Goal: Navigation & Orientation: Find specific page/section

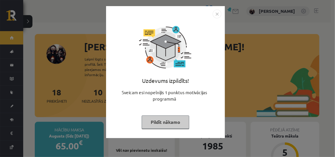
click at [158, 121] on button "Pildīt nākamo" at bounding box center [166, 121] width 48 height 13
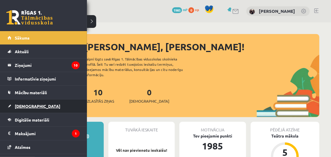
click at [20, 104] on span "[DEMOGRAPHIC_DATA]" at bounding box center [38, 105] width 46 height 5
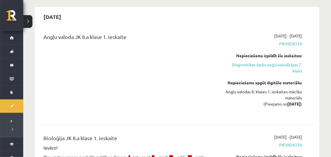
scroll to position [33, 0]
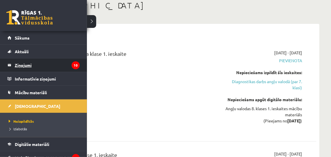
click at [13, 64] on link "Ziņojumi 10" at bounding box center [44, 64] width 72 height 13
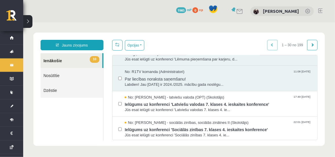
scroll to position [81, 0]
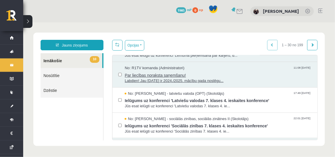
click at [135, 77] on span "Par liecības noraksta saņemšanu!" at bounding box center [217, 74] width 187 height 7
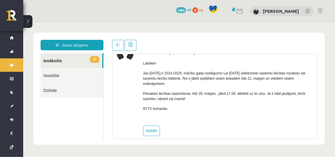
scroll to position [37, 0]
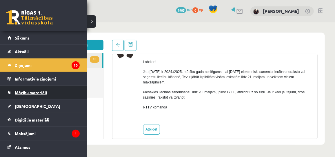
click at [26, 93] on span "Mācību materiāli" at bounding box center [31, 92] width 32 height 5
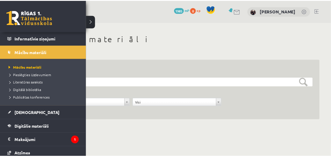
scroll to position [41, 0]
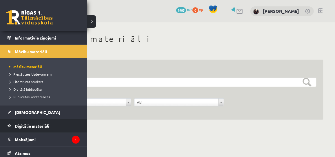
click at [28, 123] on span "Digitālie materiāli" at bounding box center [32, 125] width 35 height 5
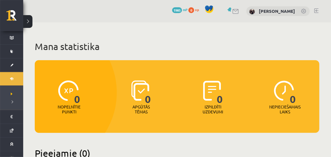
scroll to position [53, 0]
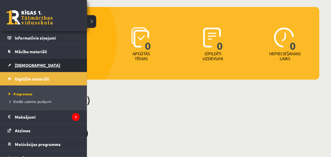
click at [21, 63] on span "[DEMOGRAPHIC_DATA]" at bounding box center [38, 64] width 46 height 5
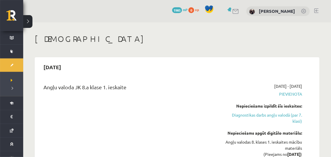
click at [317, 10] on link at bounding box center [317, 10] width 4 height 5
